Goal: Obtain resource: Download file/media

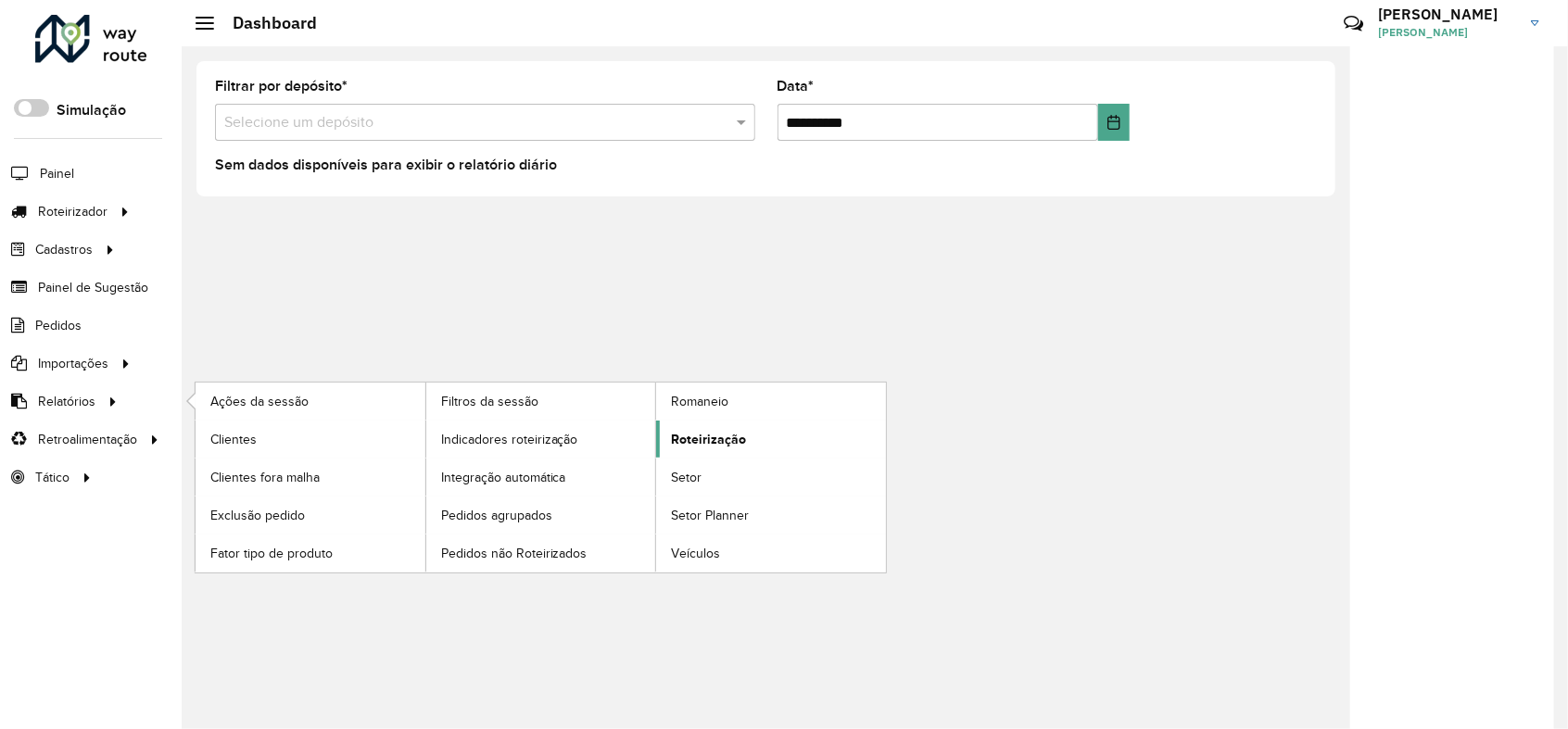
click at [726, 434] on span "Roteirização" at bounding box center [708, 440] width 75 height 19
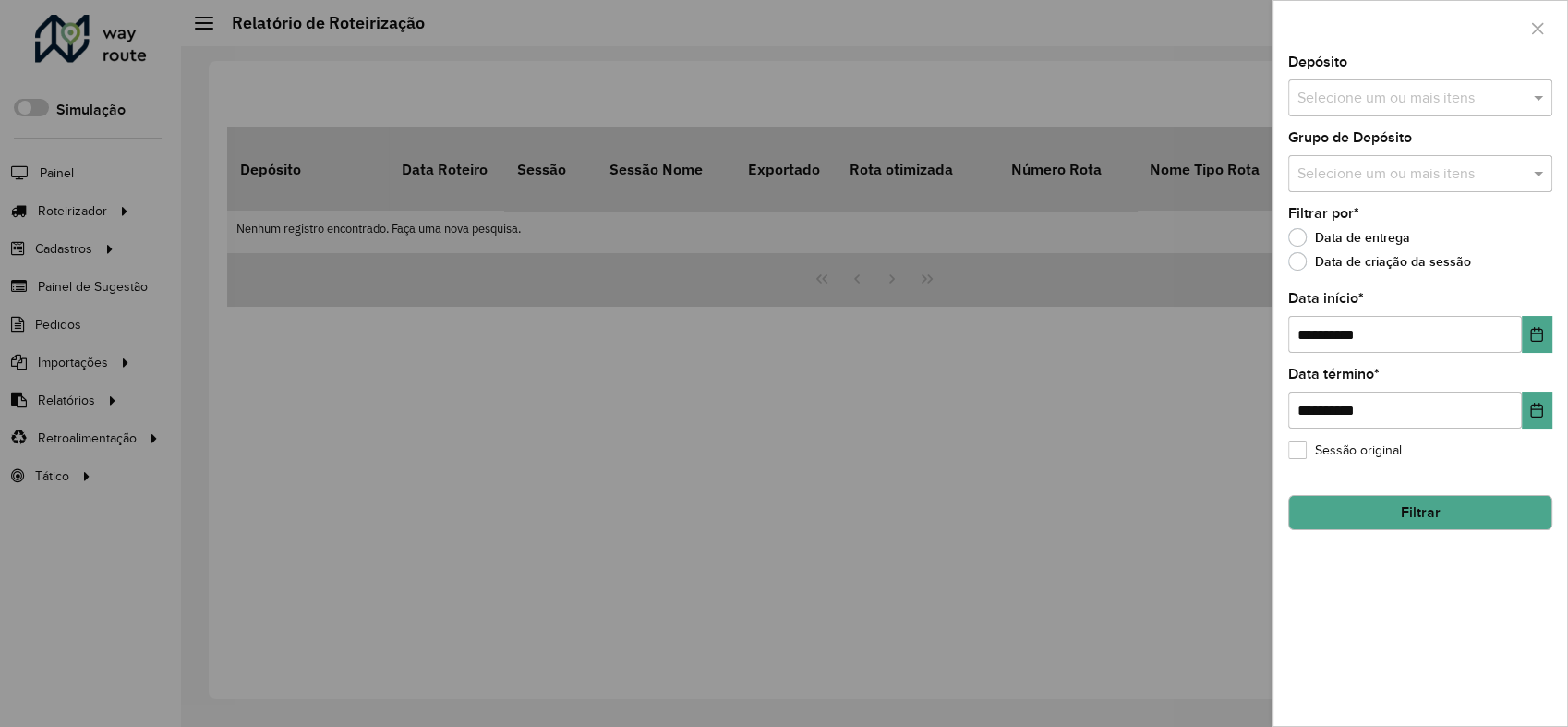
click at [1433, 94] on input "text" at bounding box center [1411, 98] width 237 height 22
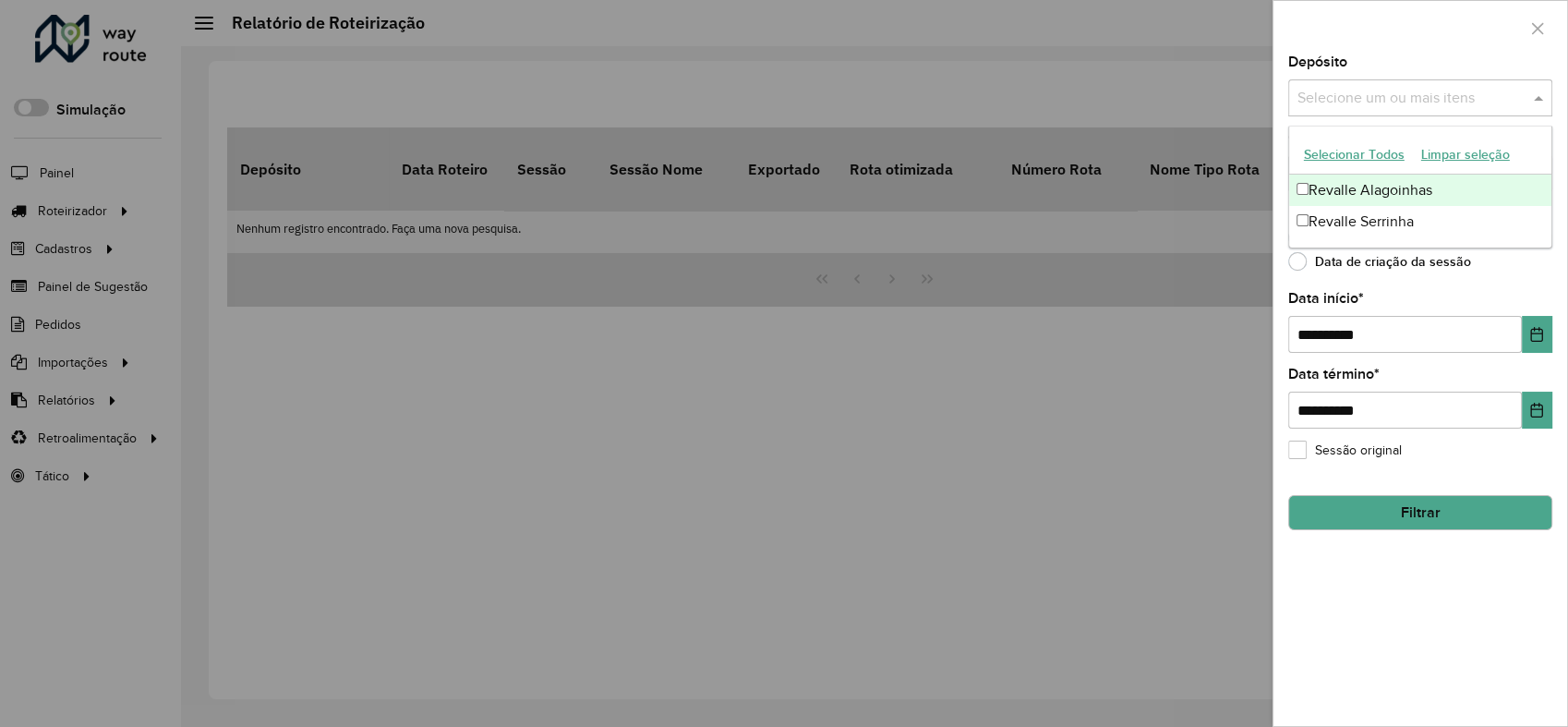
click at [1385, 184] on div "Revalle Alagoinhas" at bounding box center [1420, 190] width 263 height 32
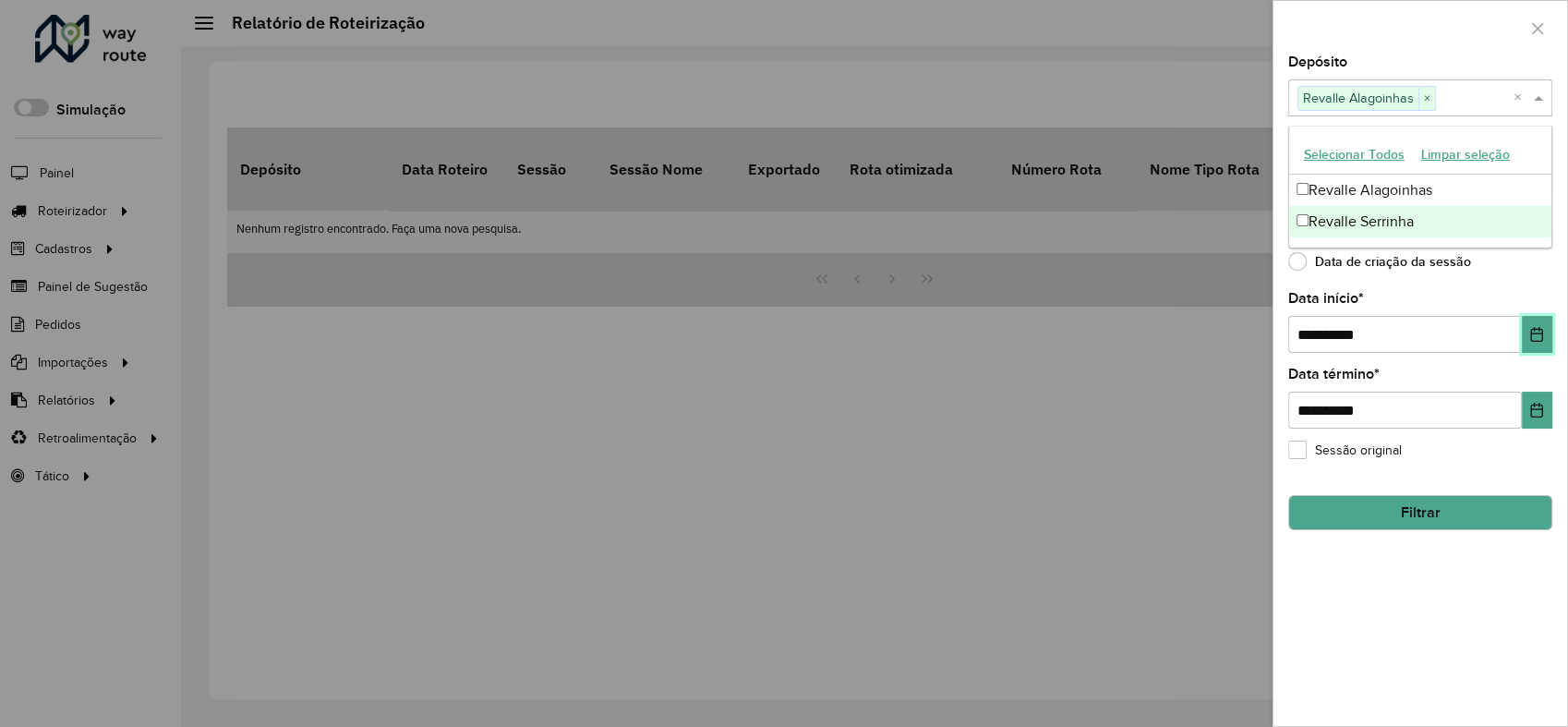
click at [1531, 331] on icon "Choose Date" at bounding box center [1536, 333] width 12 height 14
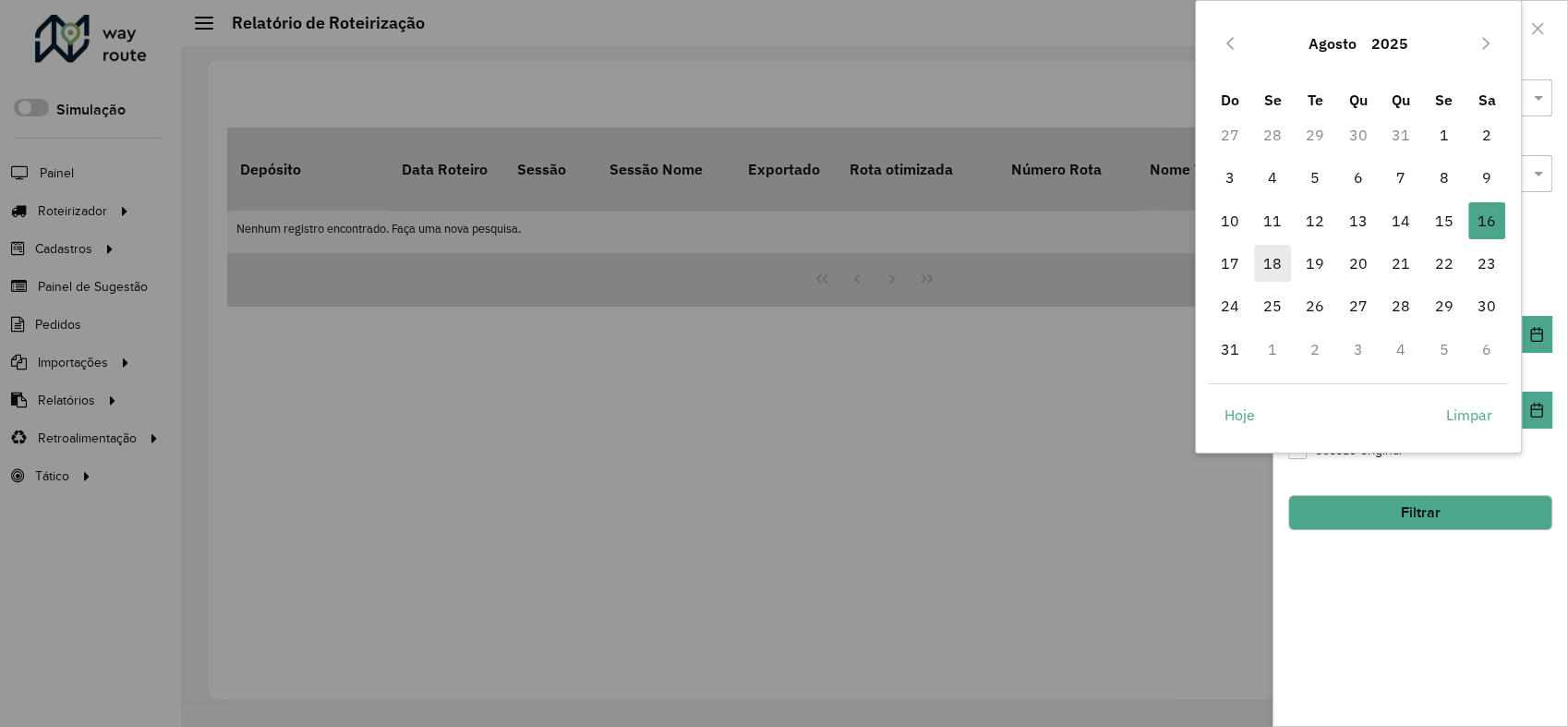
click at [1263, 255] on span "18" at bounding box center [1272, 263] width 37 height 37
type input "**********"
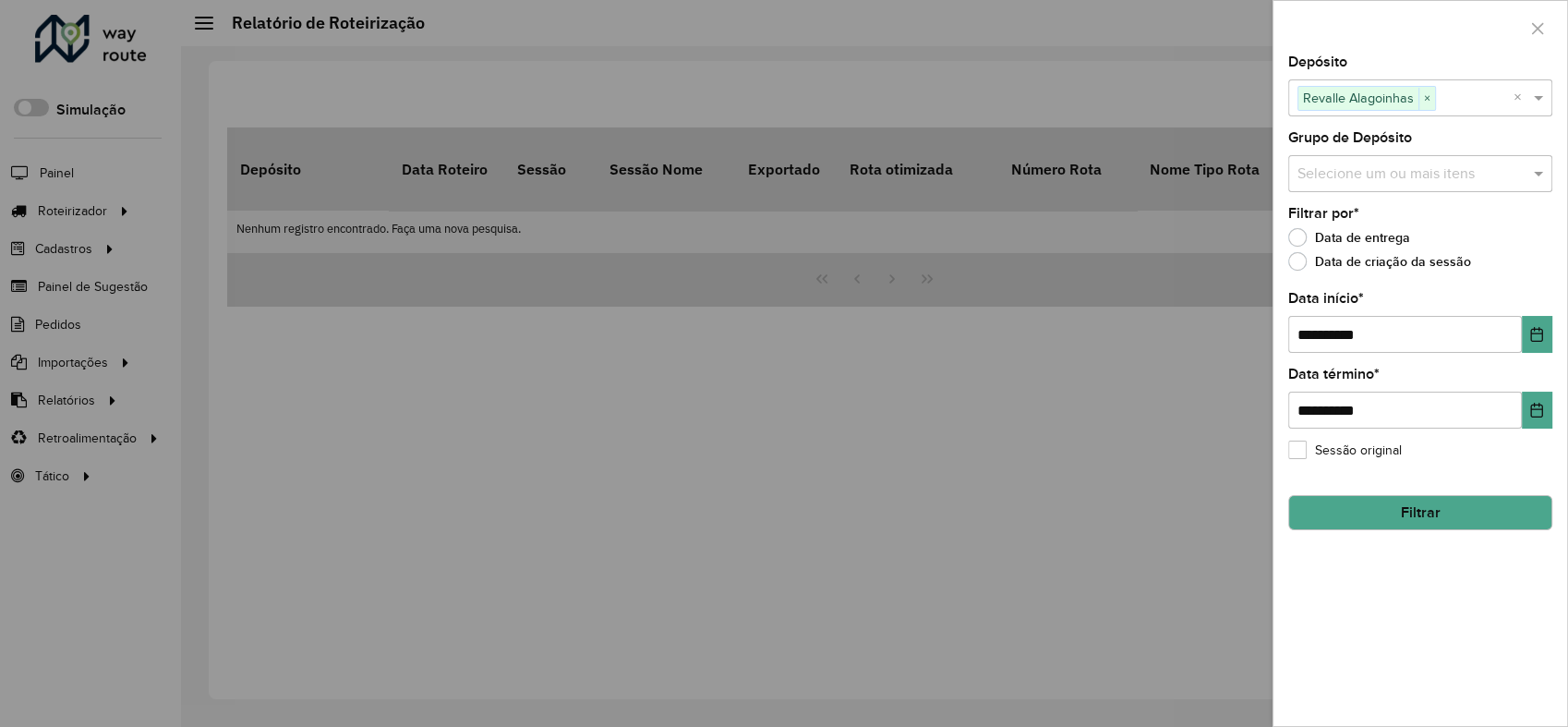
click at [1420, 513] on button "Filtrar" at bounding box center [1420, 512] width 265 height 35
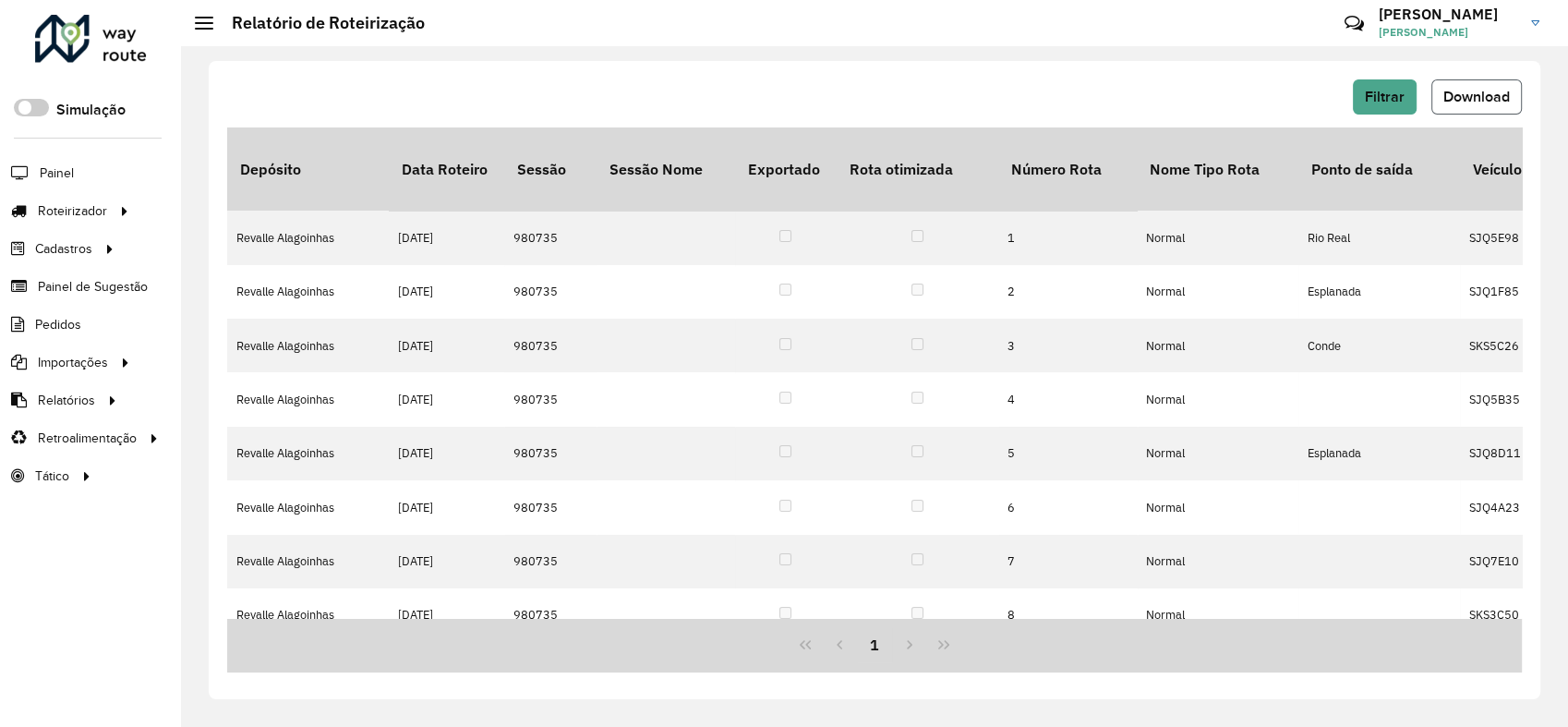
click at [1472, 101] on span "Download" at bounding box center [1476, 96] width 67 height 15
